Goal: Ask a question

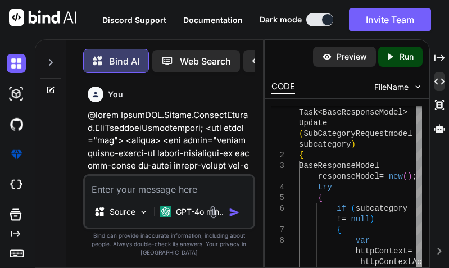
scroll to position [93443, 0]
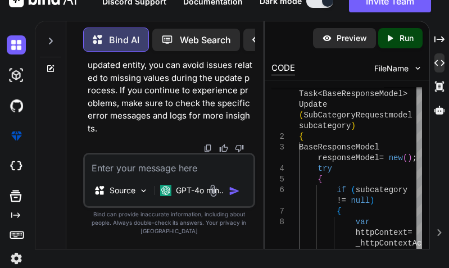
click at [111, 169] on textarea at bounding box center [169, 165] width 169 height 20
paste textarea "public async Task<BaseResponseModel> Update(SubCategoryRequestmodel subcategory…"
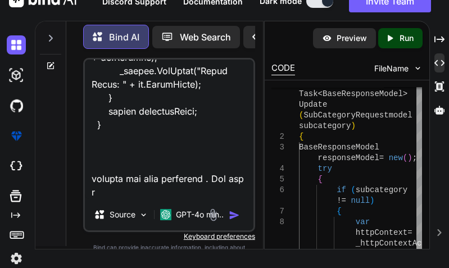
scroll to position [1674, 0]
type textarea "public async Task<BaseResponseModel> Update(SubCategoryRequestmodel subcategory…"
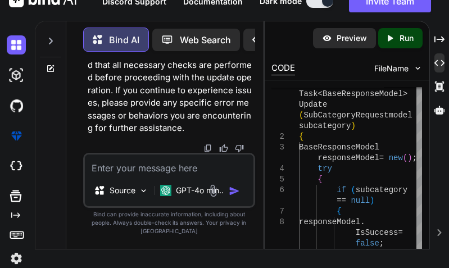
scroll to position [96017, 0]
click at [156, 175] on textarea at bounding box center [169, 165] width 169 height 20
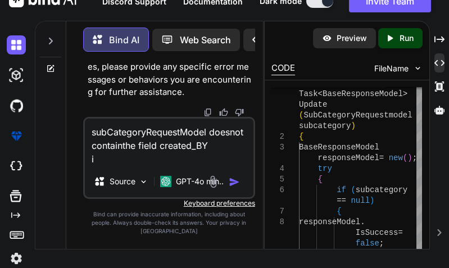
scroll to position [12, 0]
type textarea "subCategoryRequestModel doesnot containthe field created_BY it is in SubCategor…"
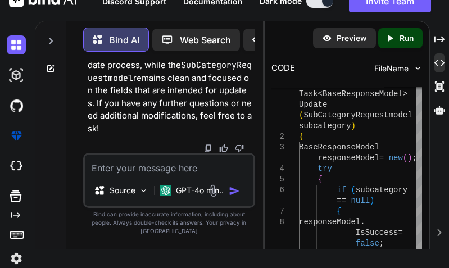
scroll to position [98582, 0]
click at [150, 175] on textarea at bounding box center [169, 165] width 169 height 20
paste textarea "SubCategory existingSubCategory = await _subcategoryService.GetByIdAsync([DOMAI…"
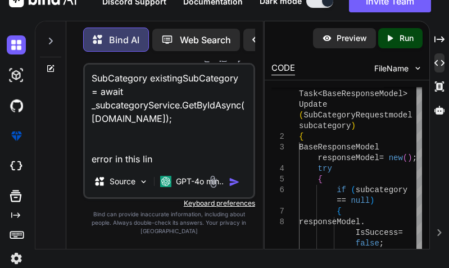
type textarea "SubCategory existingSubCategory = await _subcategoryService.GetByIdAsync([DOMAI…"
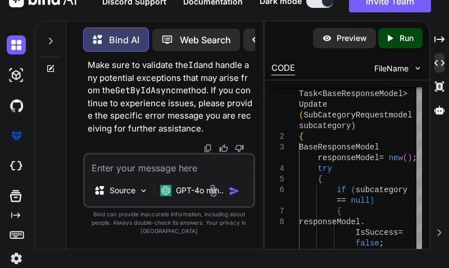
scroll to position [101354, 0]
click at [116, 175] on textarea at bounding box center [169, 165] width 169 height 20
paste textarea "public class SubCategoryRequestmodel { public string? Name { get; set; } public…"
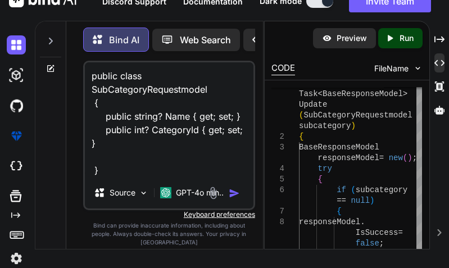
click at [117, 173] on textarea "public class SubCategoryRequestmodel { public string? Name { get; set; } public…" at bounding box center [169, 119] width 169 height 115
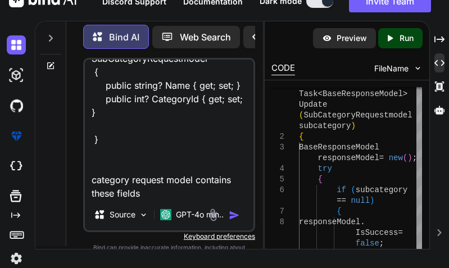
scroll to position [42, 0]
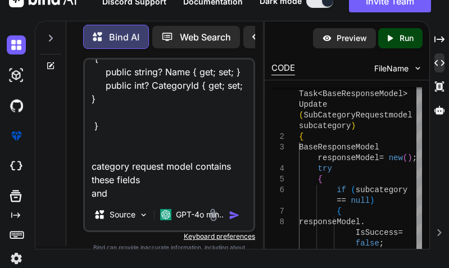
click at [90, 171] on textarea "public class SubCategoryRequestmodel { public string? Name { get; set; } public…" at bounding box center [169, 129] width 169 height 139
click at [157, 194] on textarea "public class SubCategoryRequestmodel { public string? Name { get; set; } public…" at bounding box center [169, 129] width 169 height 139
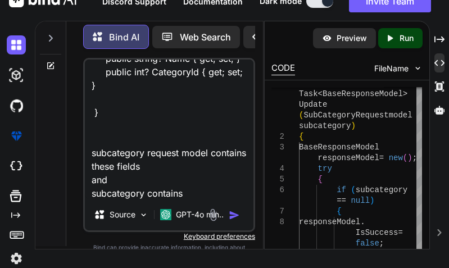
paste textarea "public class SubCategory:BaseEntity { public string? Name { get; set; } public …"
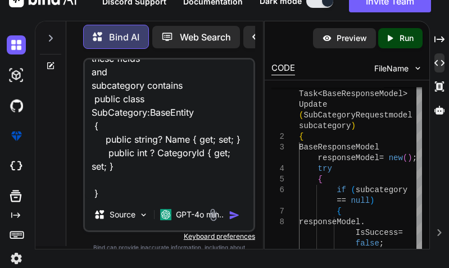
click at [120, 197] on textarea "public class SubCategoryRequestmodel { public string? Name { get; set; } public…" at bounding box center [169, 129] width 169 height 139
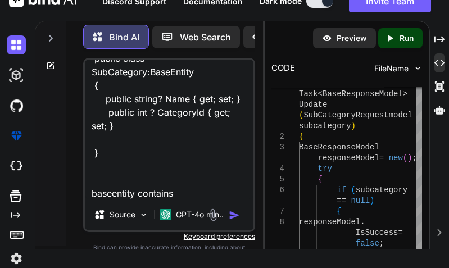
click at [181, 197] on textarea "public class SubCategoryRequestmodel { public string? Name { get; set; } public…" at bounding box center [169, 129] width 169 height 139
paste textarea "public class BaseEntity { [Key] public int Id { get; set; } public string? Crea…"
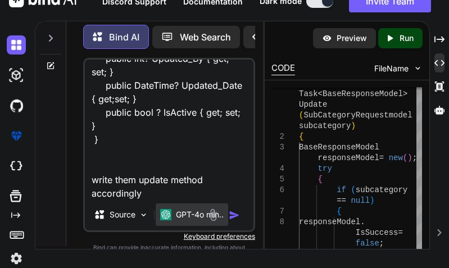
scroll to position [487, 0]
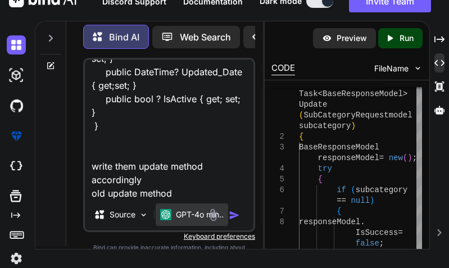
paste textarea "public async Task<BaseResponseModel> Update(SubCategoryRequestmodel subcategory…"
type textarea "public class SubCategoryRequestmodel { public string? Name { get; set; } public…"
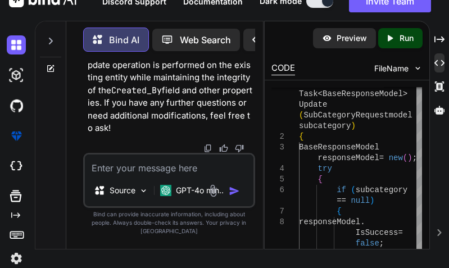
scroll to position [104356, 0]
click at [166, 174] on textarea at bounding box center [169, 165] width 169 height 20
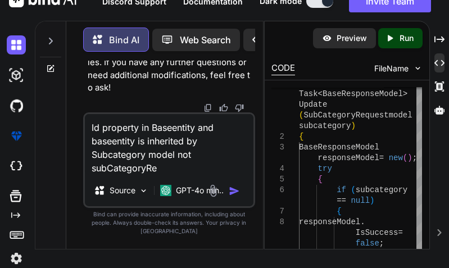
click at [163, 175] on textarea "Id property in Baseentity and baseentity is inherited by Subcategory model not …" at bounding box center [169, 144] width 169 height 61
type textarea "Id property in Baseentity and baseentity is inherited by Subcategory model not …"
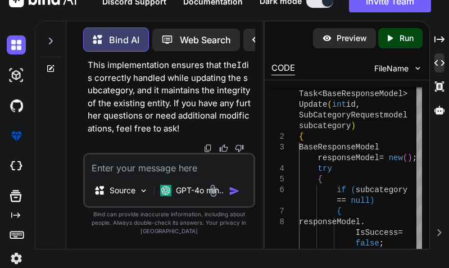
scroll to position [107098, 0]
click at [207, 171] on textarea at bounding box center [169, 165] width 169 height 20
paste textarea "[HttpPut] [Route("Update")] public async Task<BaseResponseModel> Update(SubCate…"
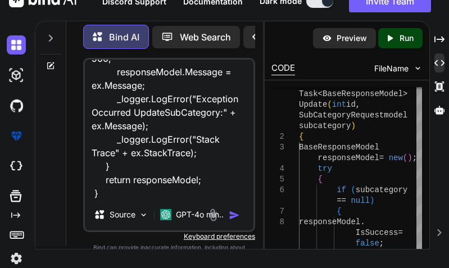
scroll to position [325, 0]
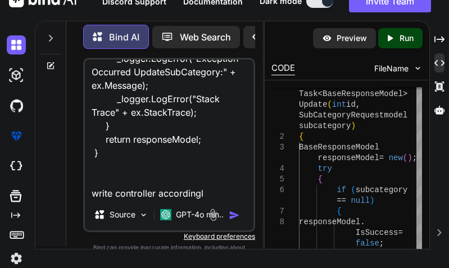
type textarea "[HttpPut] [Route("Update")] public async Task<BaseResponseModel> Update(SubCate…"
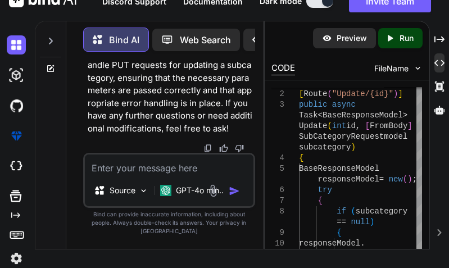
scroll to position [109517, 0]
